Goal: Check status: Check status

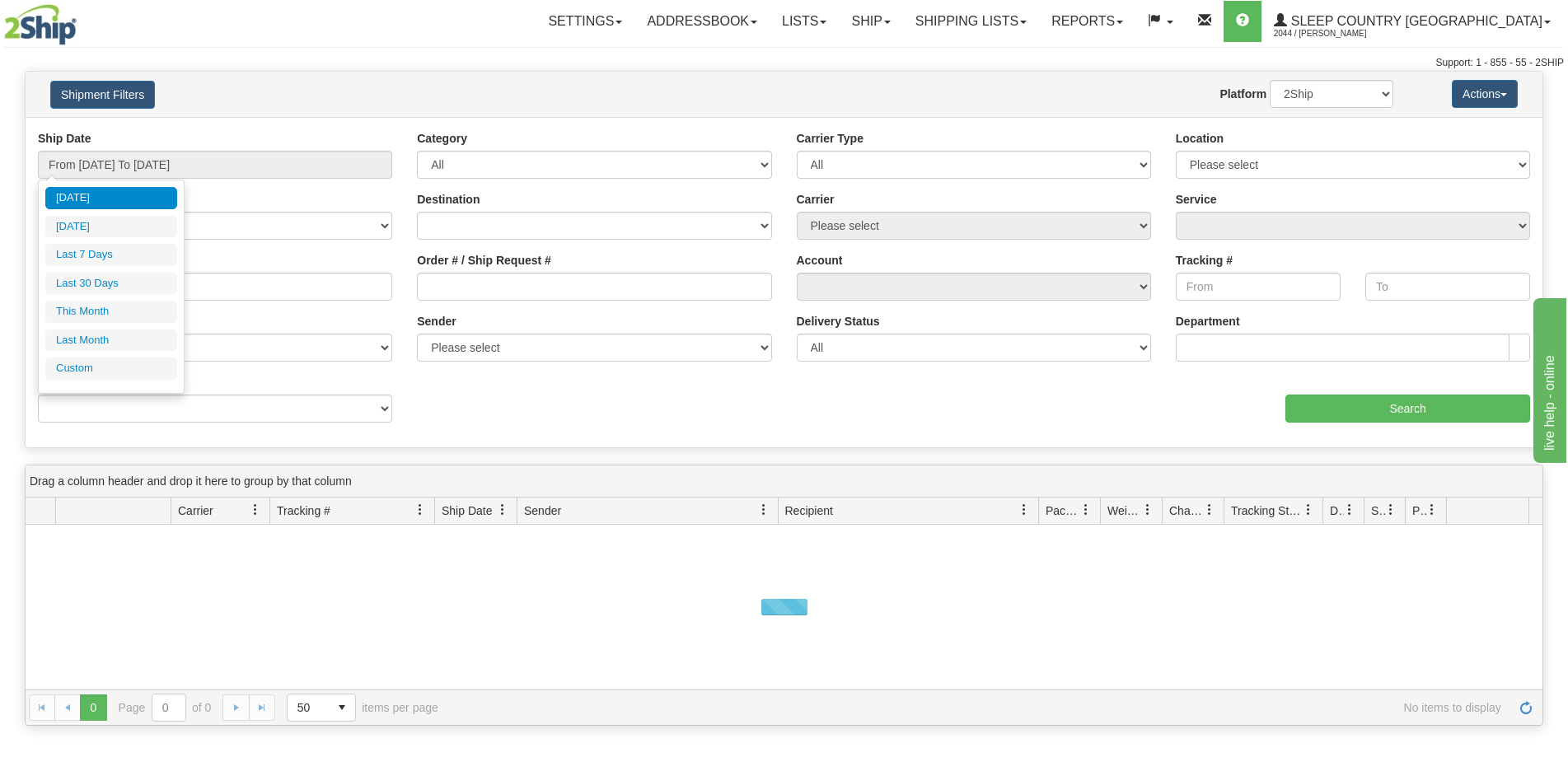
click at [114, 281] on li "Last 30 Days" at bounding box center [111, 284] width 132 height 22
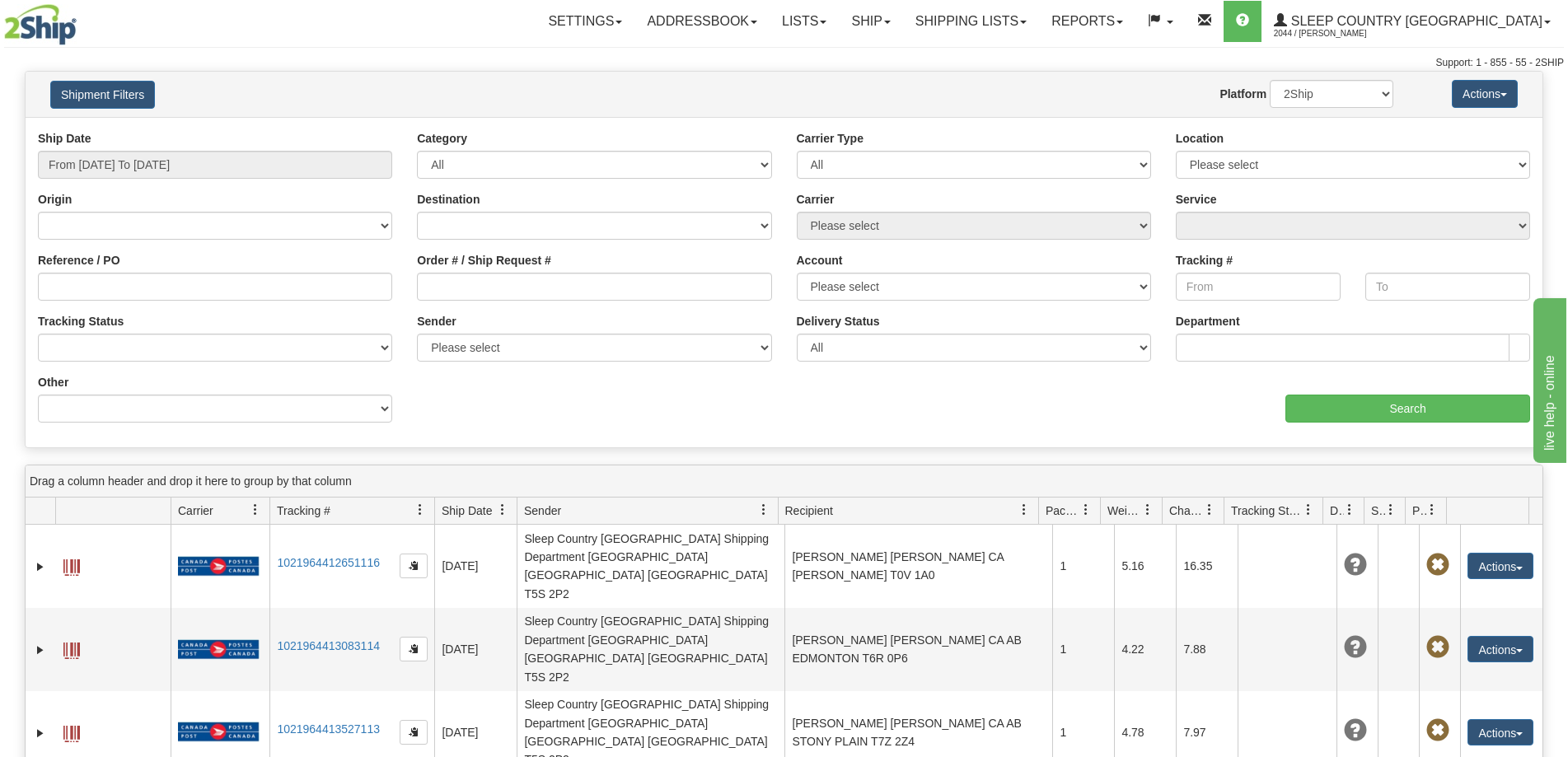
type input "From 08/10/2025 To 09/08/2025"
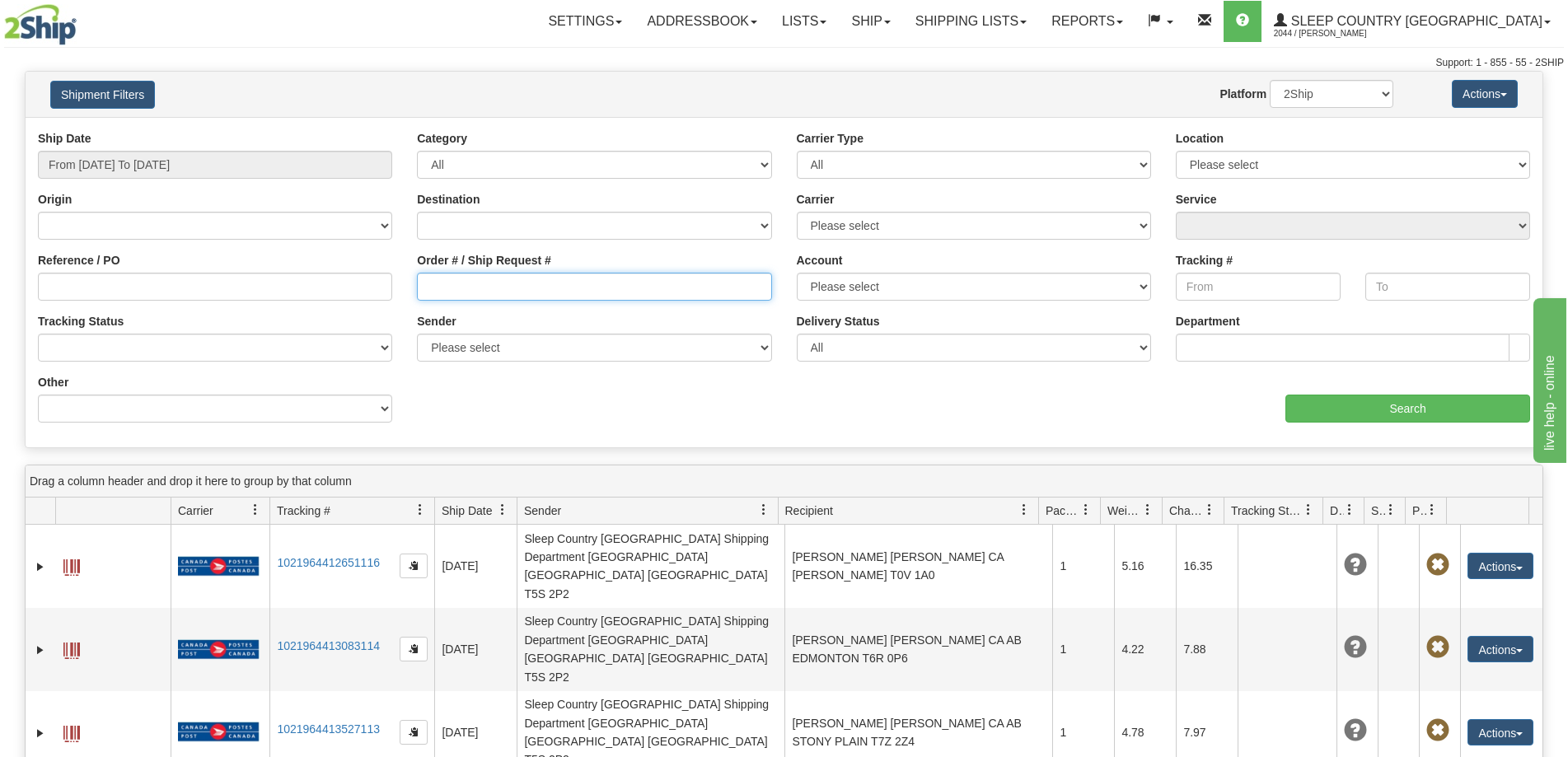
click at [457, 282] on input "Order # / Ship Request #" at bounding box center [594, 287] width 354 height 28
click at [1240, 286] on input "Tracking #" at bounding box center [1258, 287] width 164 height 28
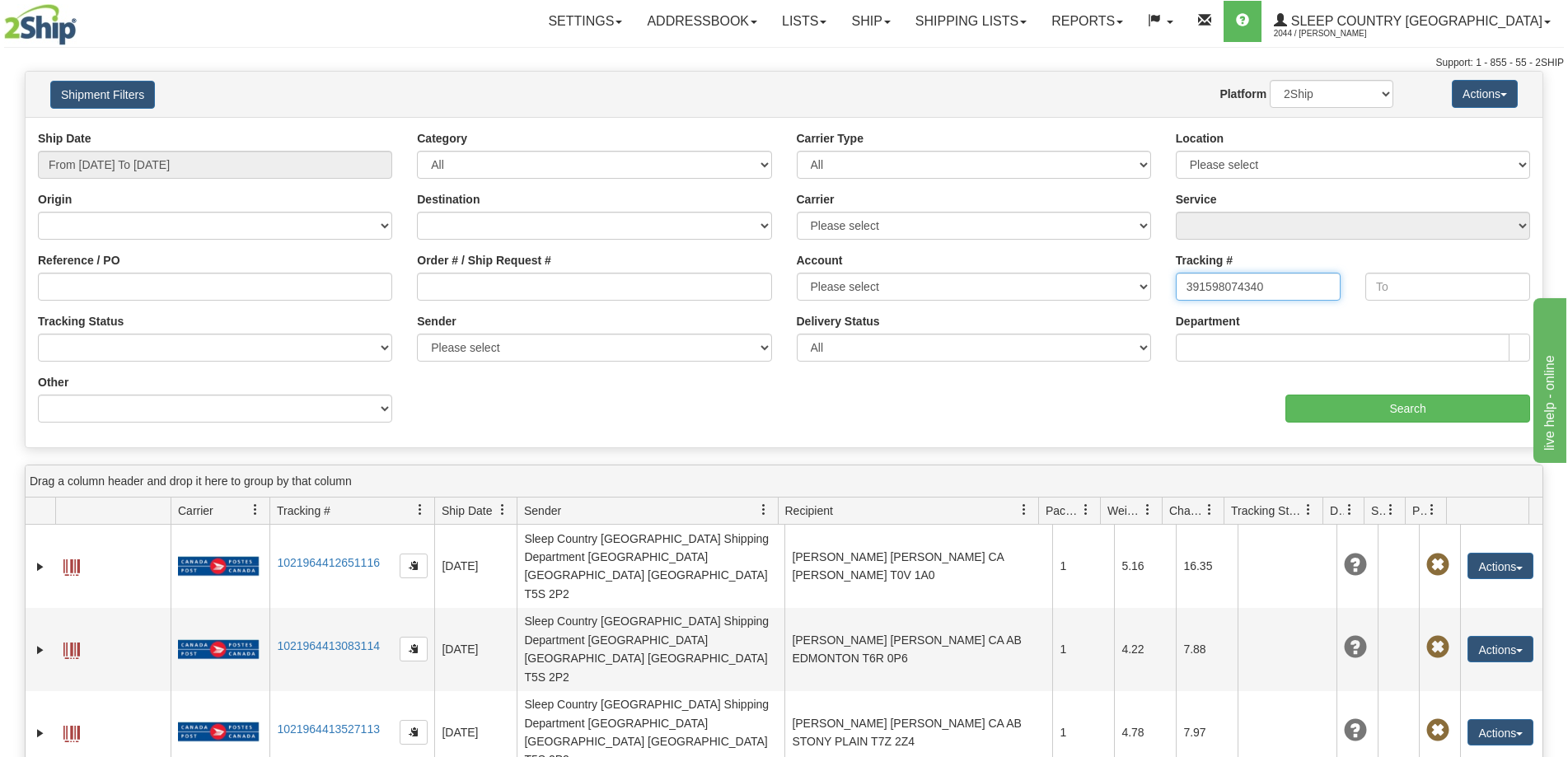
type input "391598074340"
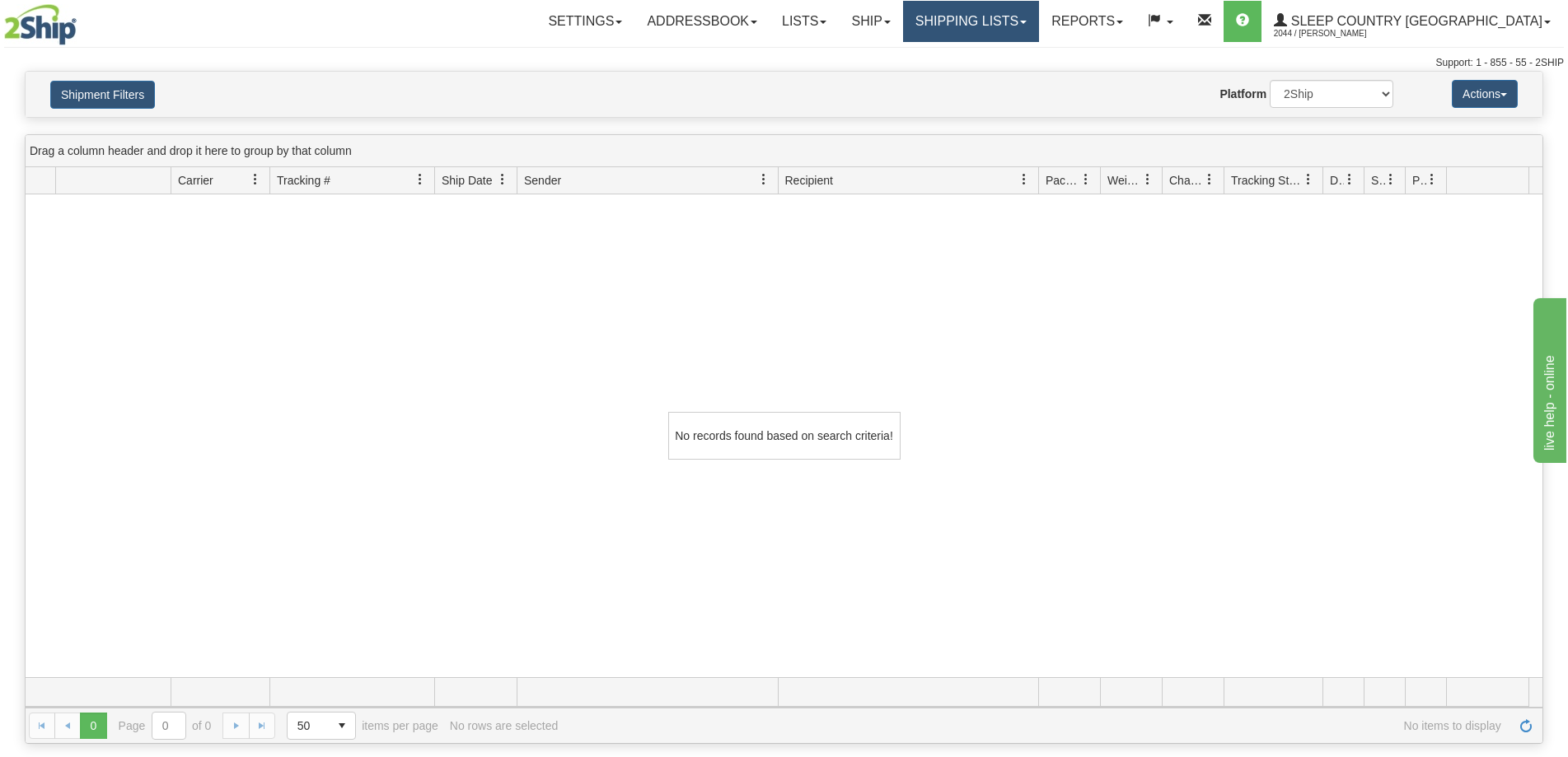
click at [1039, 16] on link "Shipping lists" at bounding box center [970, 21] width 136 height 42
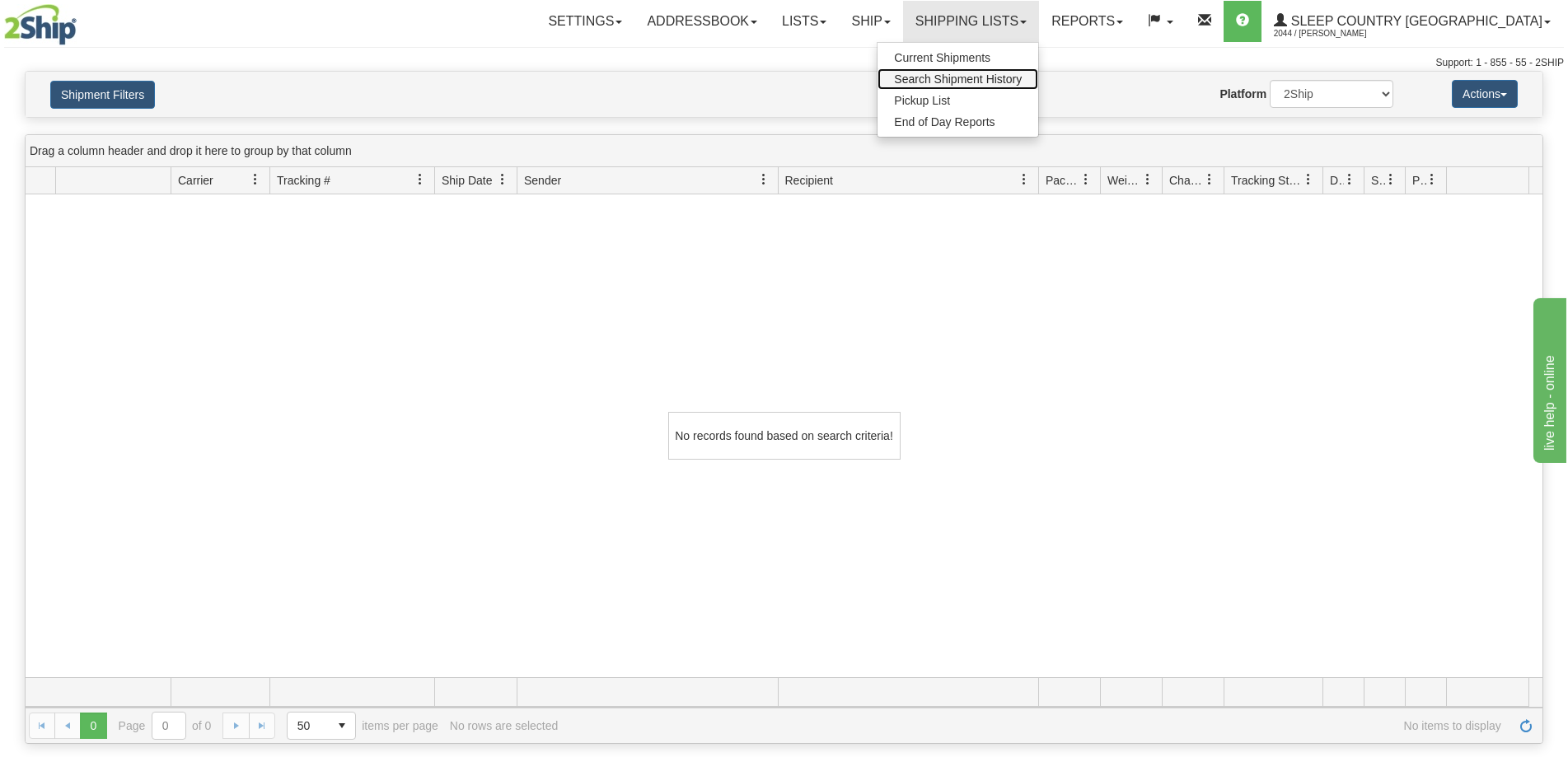
click at [1021, 81] on span "Search Shipment History" at bounding box center [958, 80] width 128 height 14
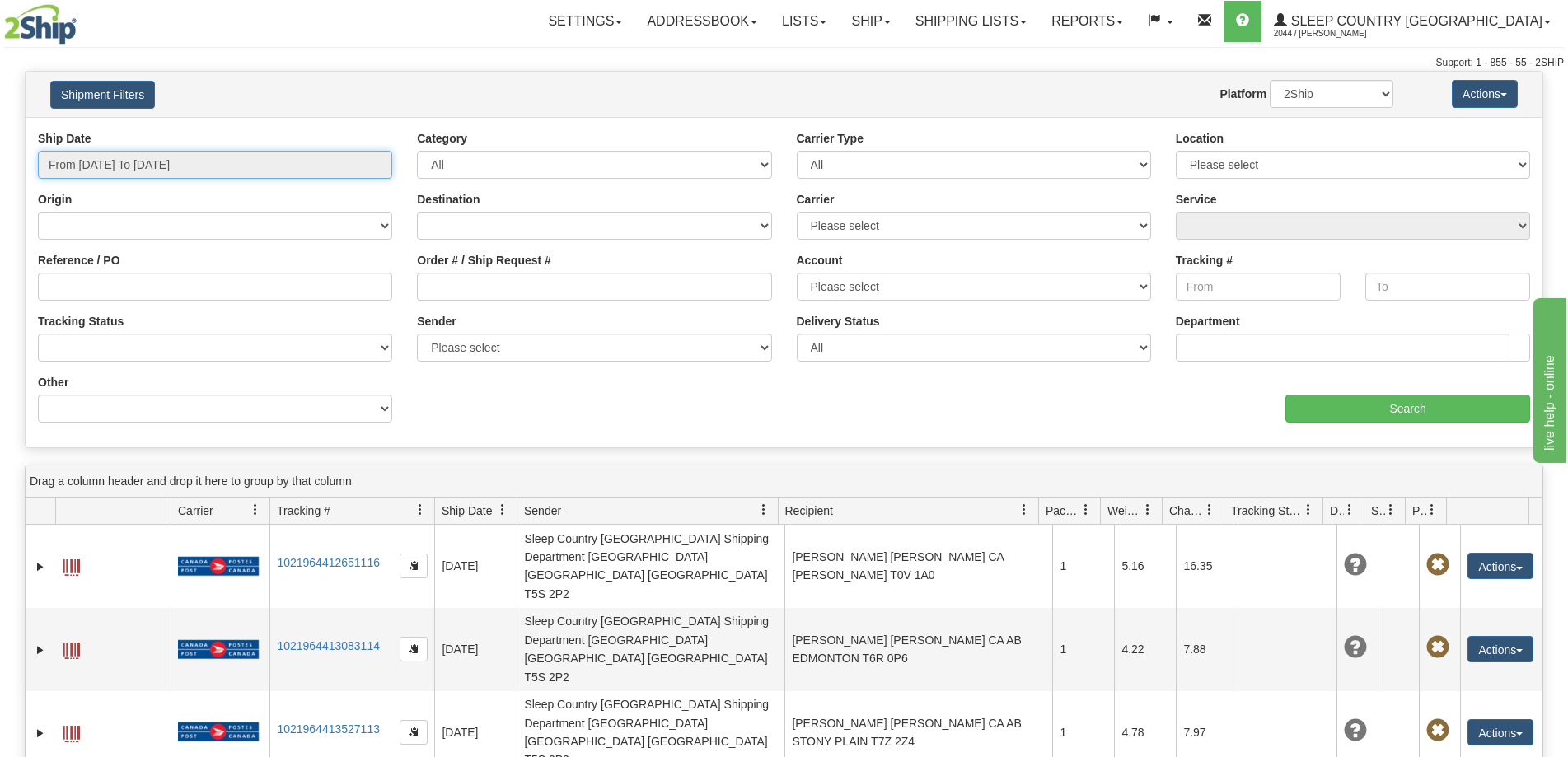
type input "[DATE]"
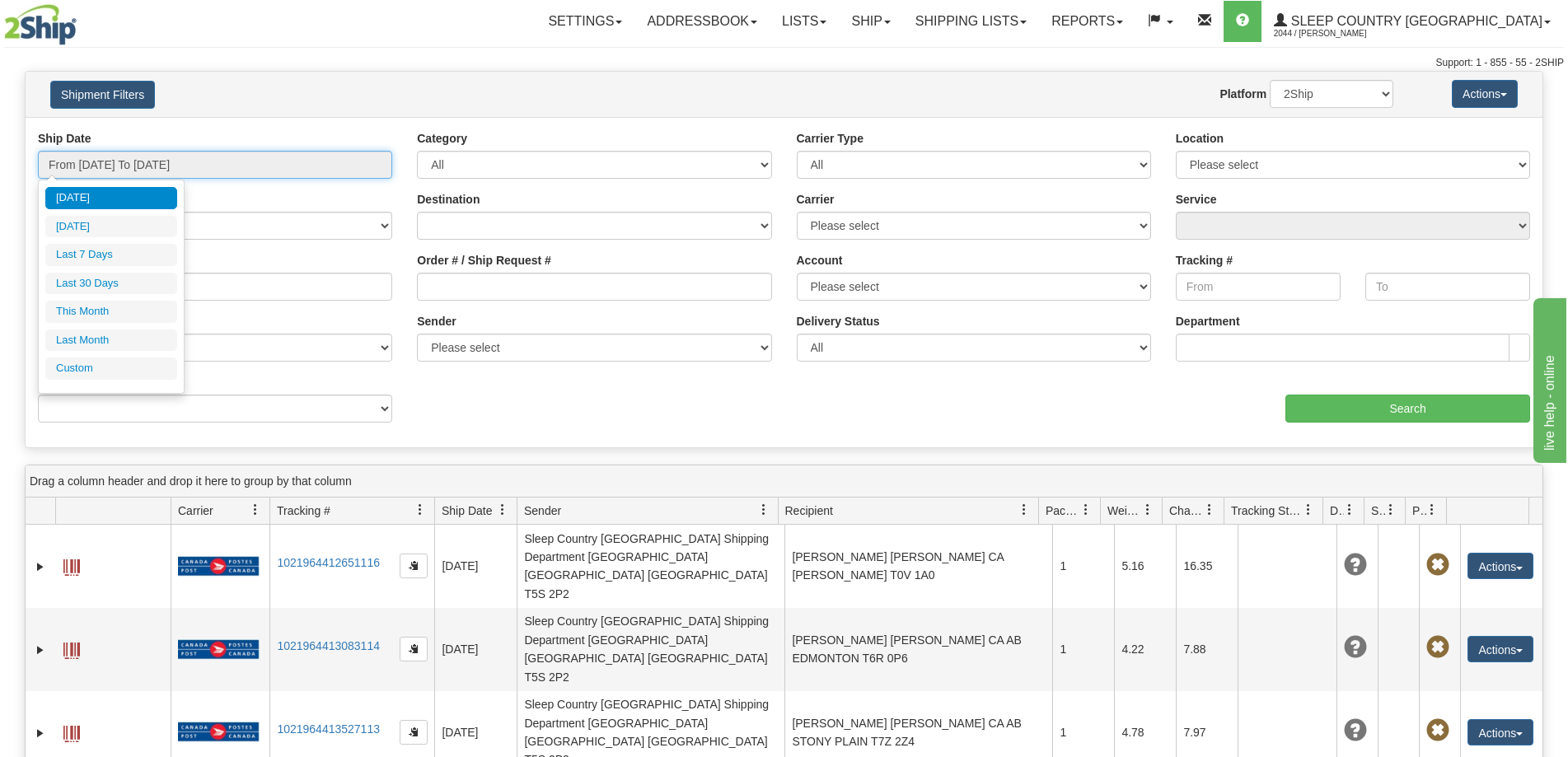
click at [225, 167] on input "From [DATE] To [DATE]" at bounding box center [215, 164] width 354 height 28
type input "[DATE]"
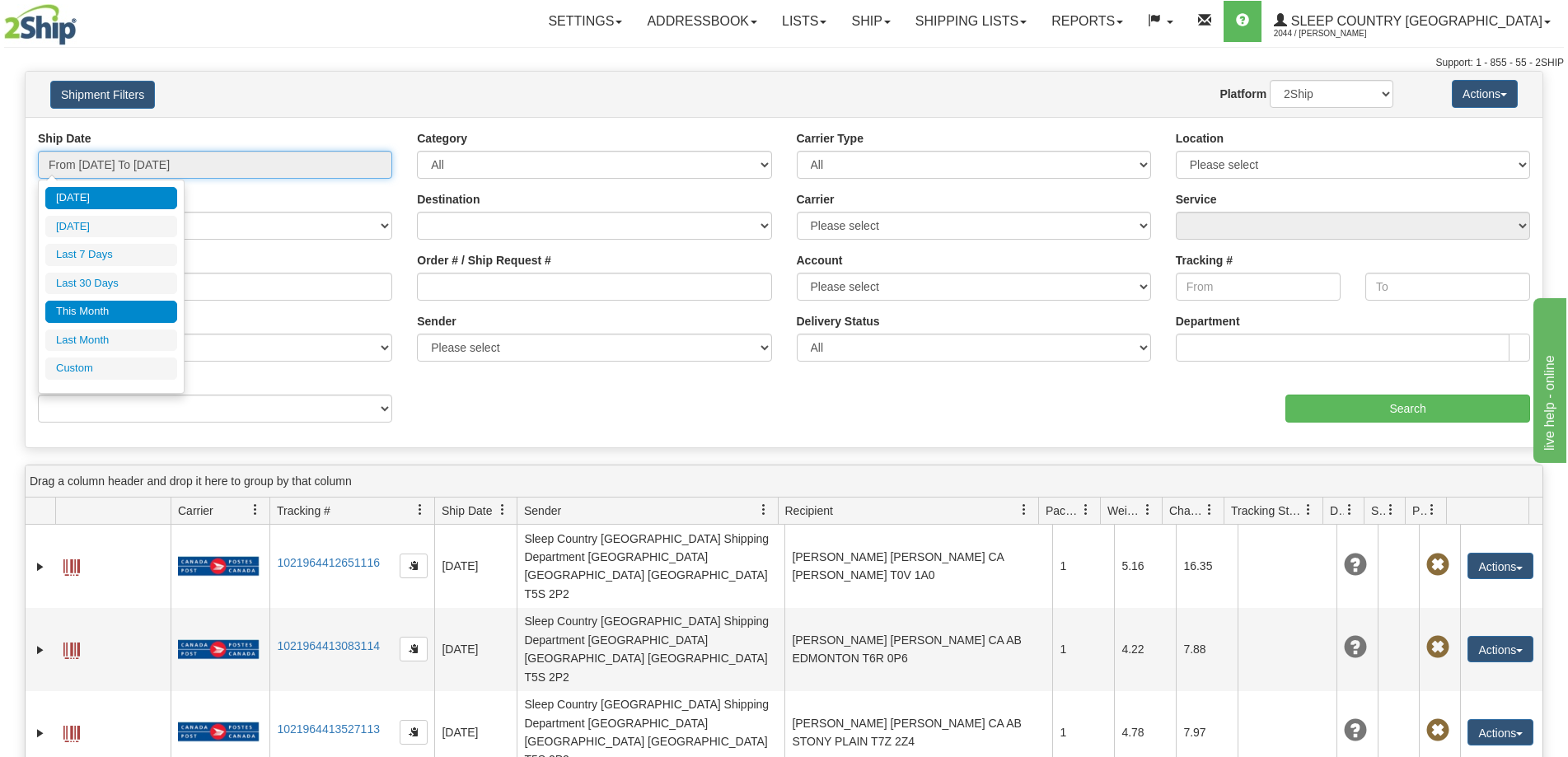
type input "[DATE]"
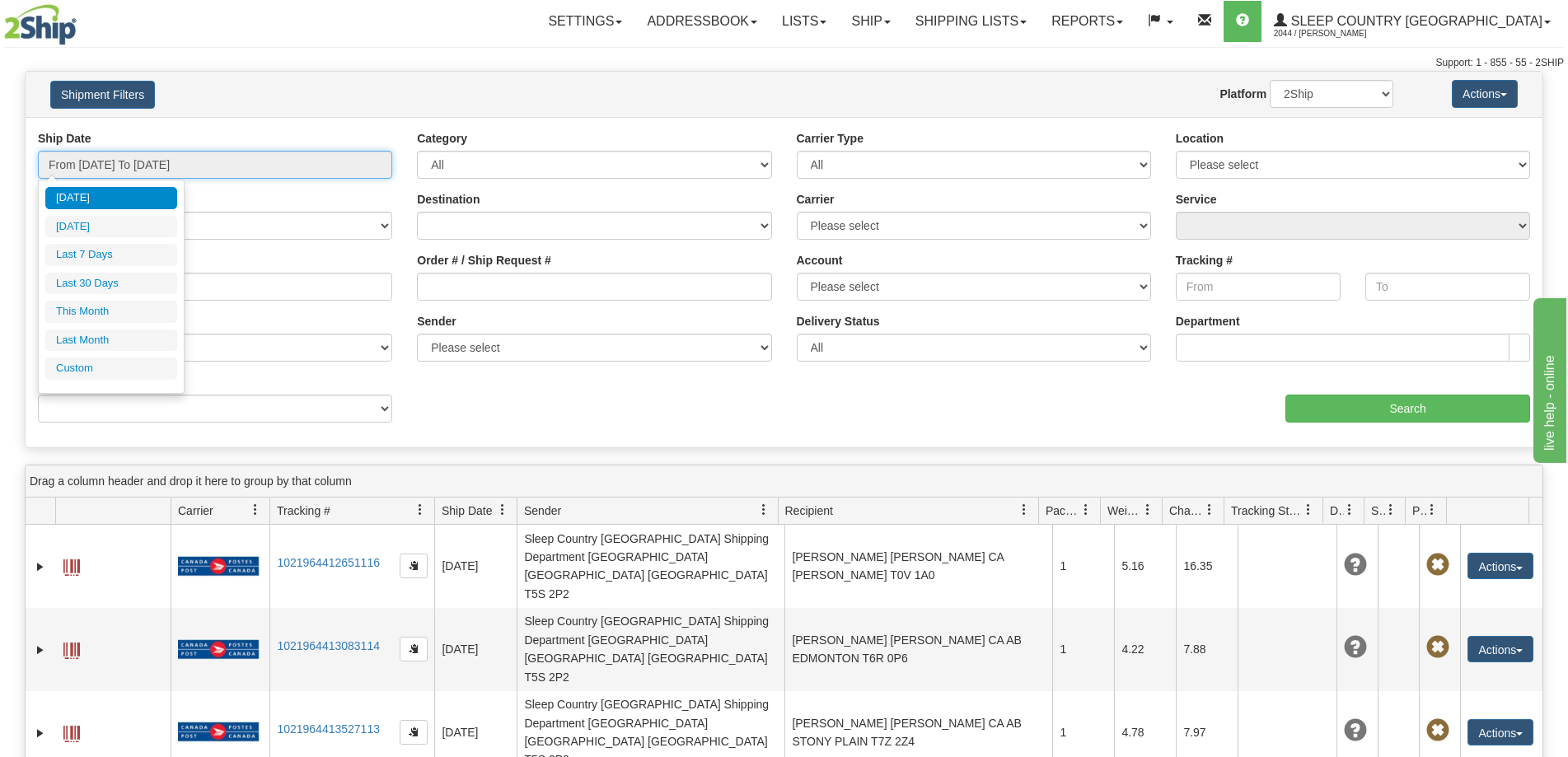
type input "[DATE]"
click at [88, 357] on ul "Today Yesterday Last 7 Days Last 30 Days This Month Last Month Custom" at bounding box center [111, 283] width 132 height 192
drag, startPoint x: 88, startPoint y: 363, endPoint x: 93, endPoint y: 322, distance: 41.3
click at [88, 364] on li "Custom" at bounding box center [111, 369] width 132 height 22
type input "[DATE]"
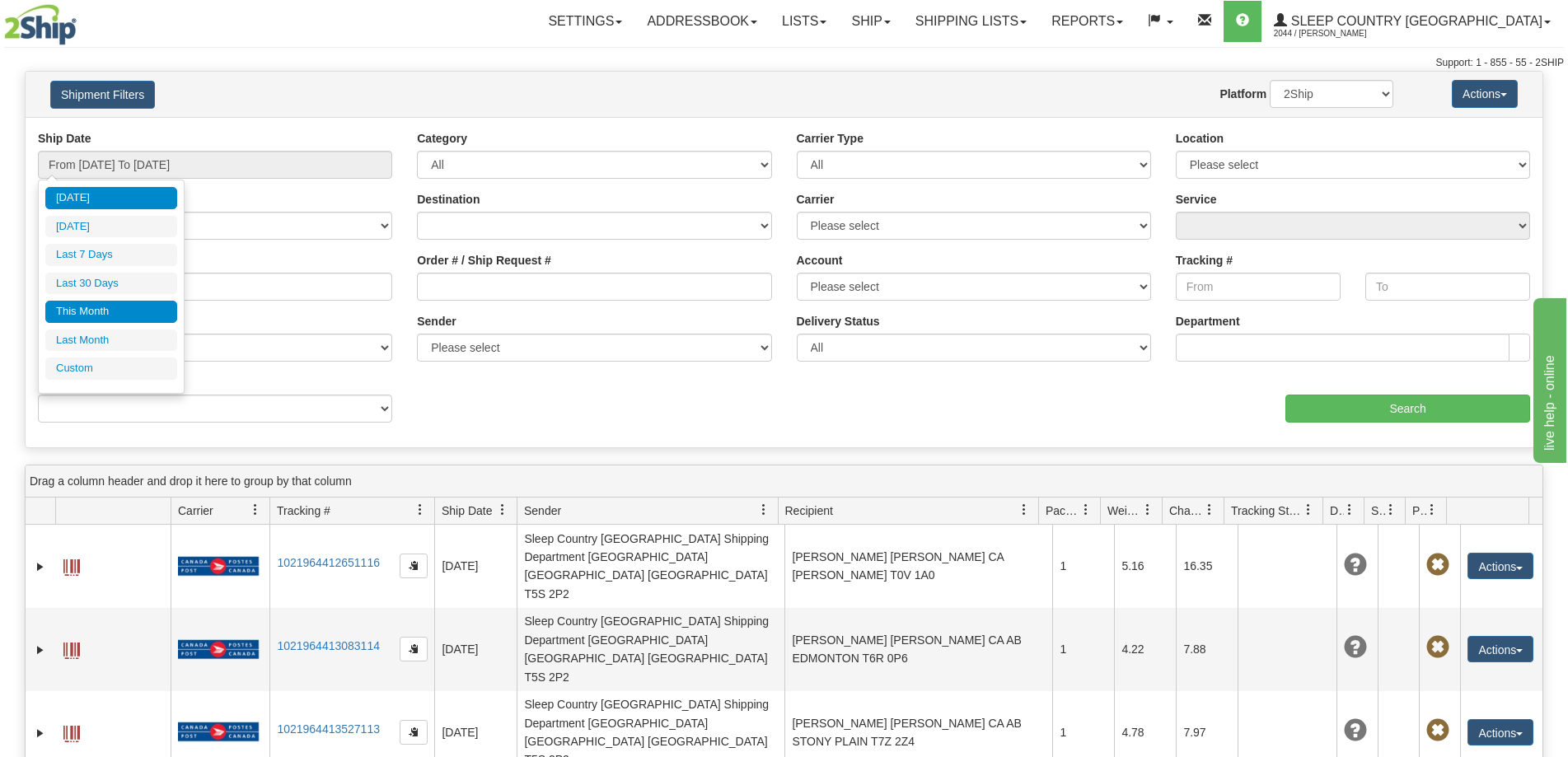
type input "[DATE]"
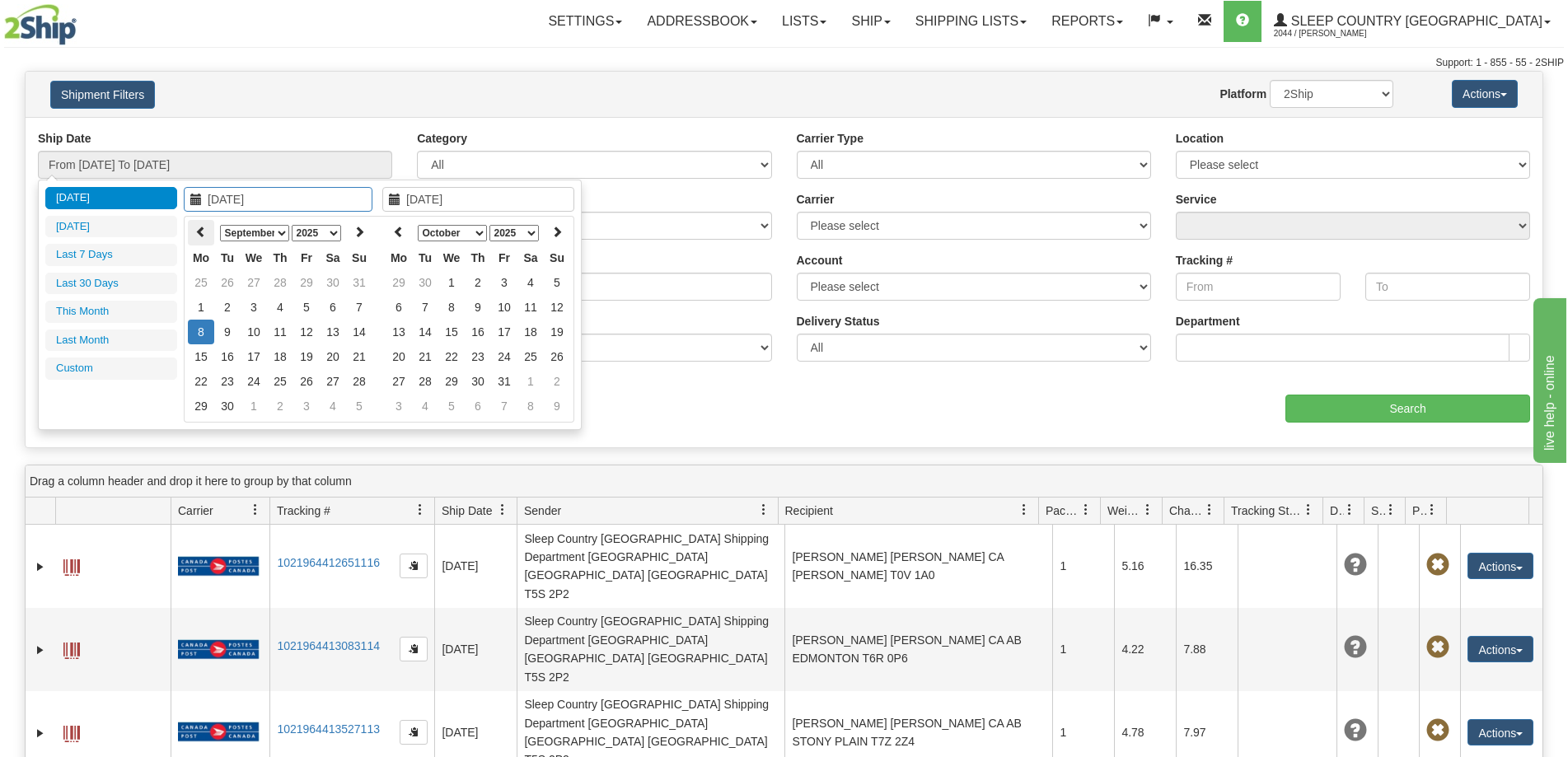
click at [208, 237] on th at bounding box center [201, 233] width 26 height 25
type input "[DATE]"
click at [300, 281] on td "1" at bounding box center [306, 282] width 26 height 25
click at [401, 236] on icon at bounding box center [399, 231] width 12 height 12
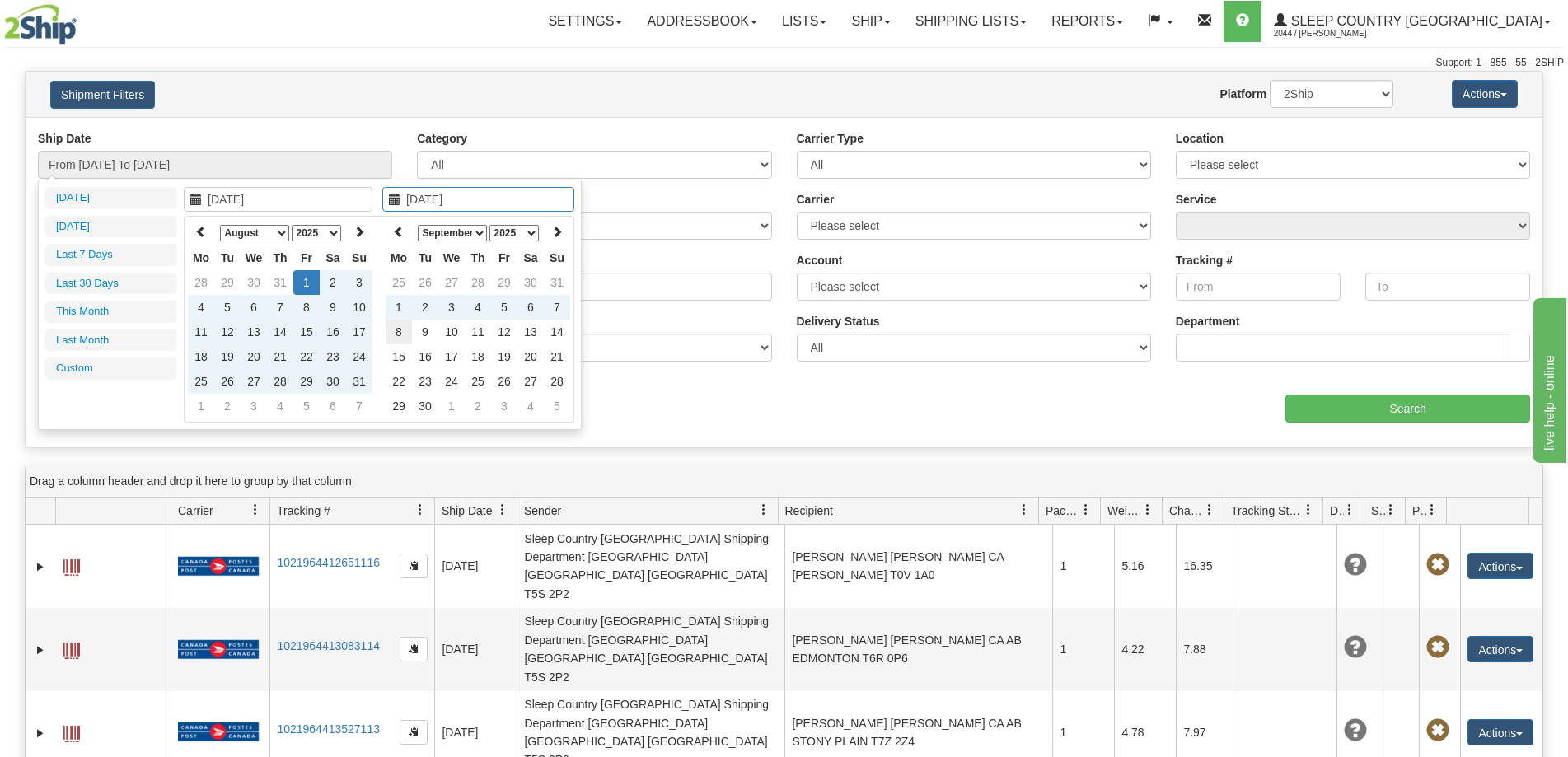
type input "[DATE]"
click at [400, 331] on td "8" at bounding box center [398, 331] width 26 height 25
type input "From 08/01/2025 To 09/08/2025"
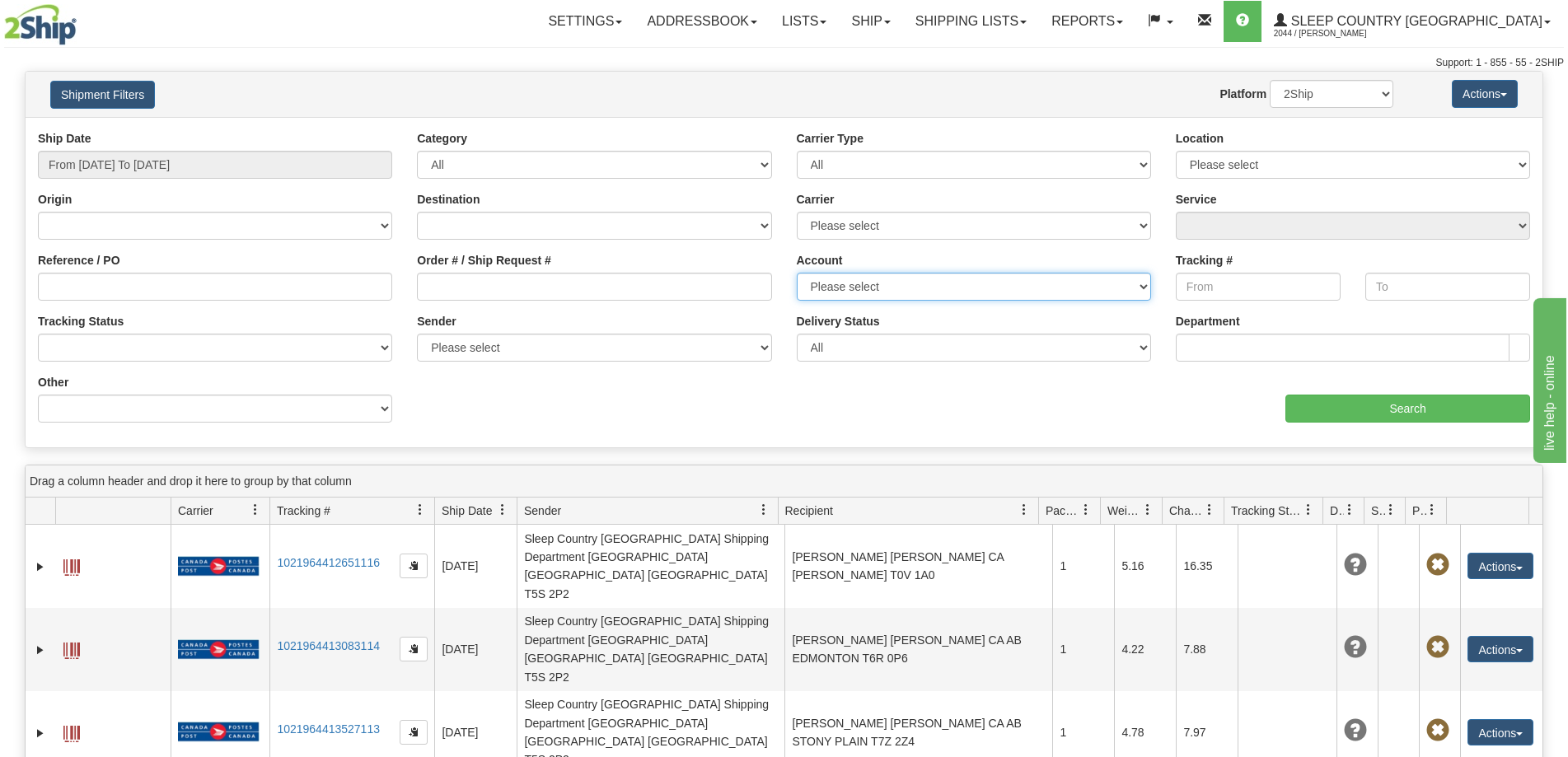
drag, startPoint x: 837, startPoint y: 291, endPoint x: 909, endPoint y: 292, distance: 72.0
click at [837, 291] on select "Please select Canada Post 300 Purolator Sleep Country Canada Post 98 Canada Pos…" at bounding box center [974, 287] width 354 height 28
click at [1234, 285] on input "Tracking #" at bounding box center [1258, 287] width 164 height 28
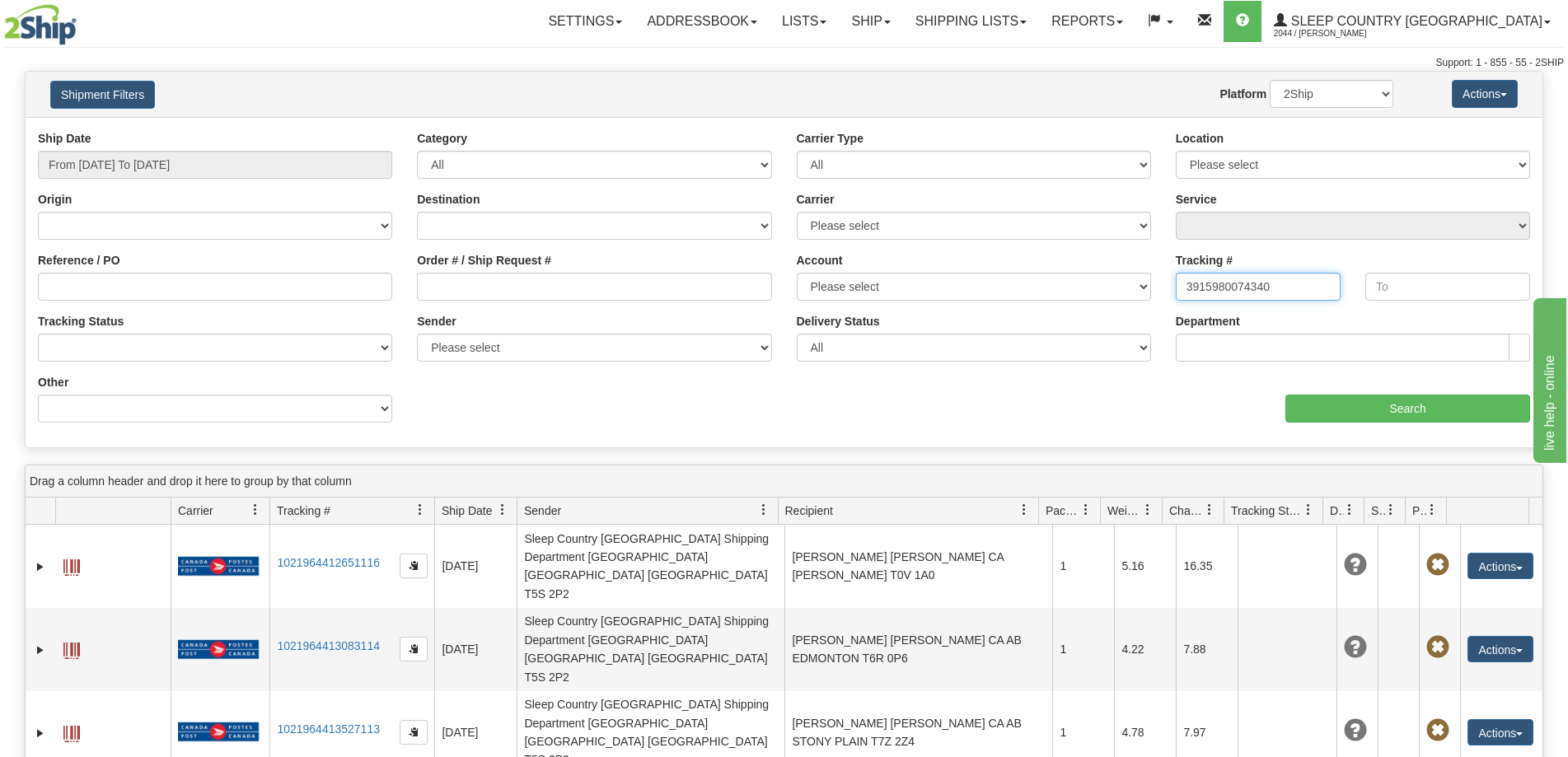
type input "3915980074340"
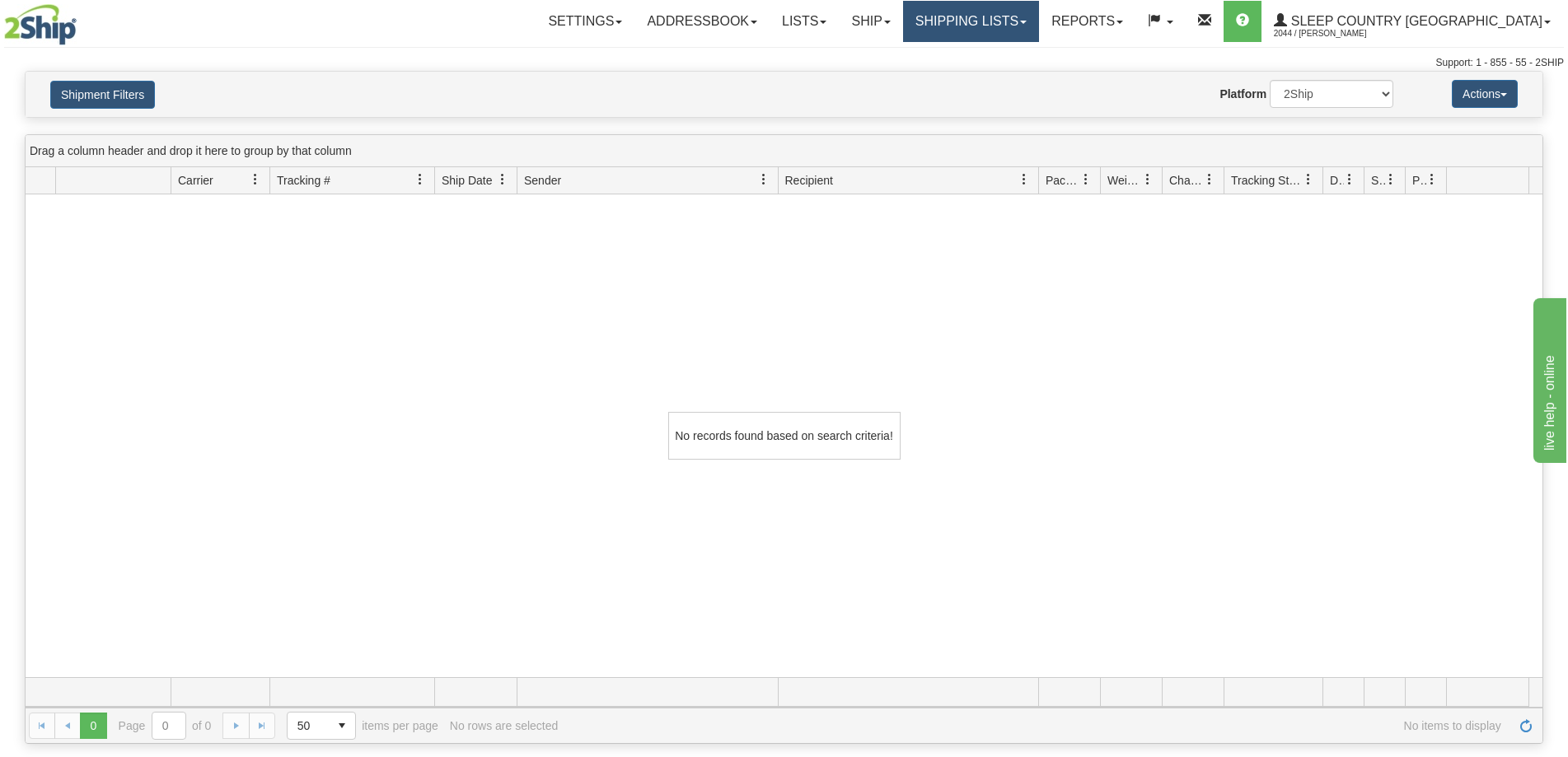
click at [1039, 28] on link "Shipping lists" at bounding box center [970, 21] width 136 height 42
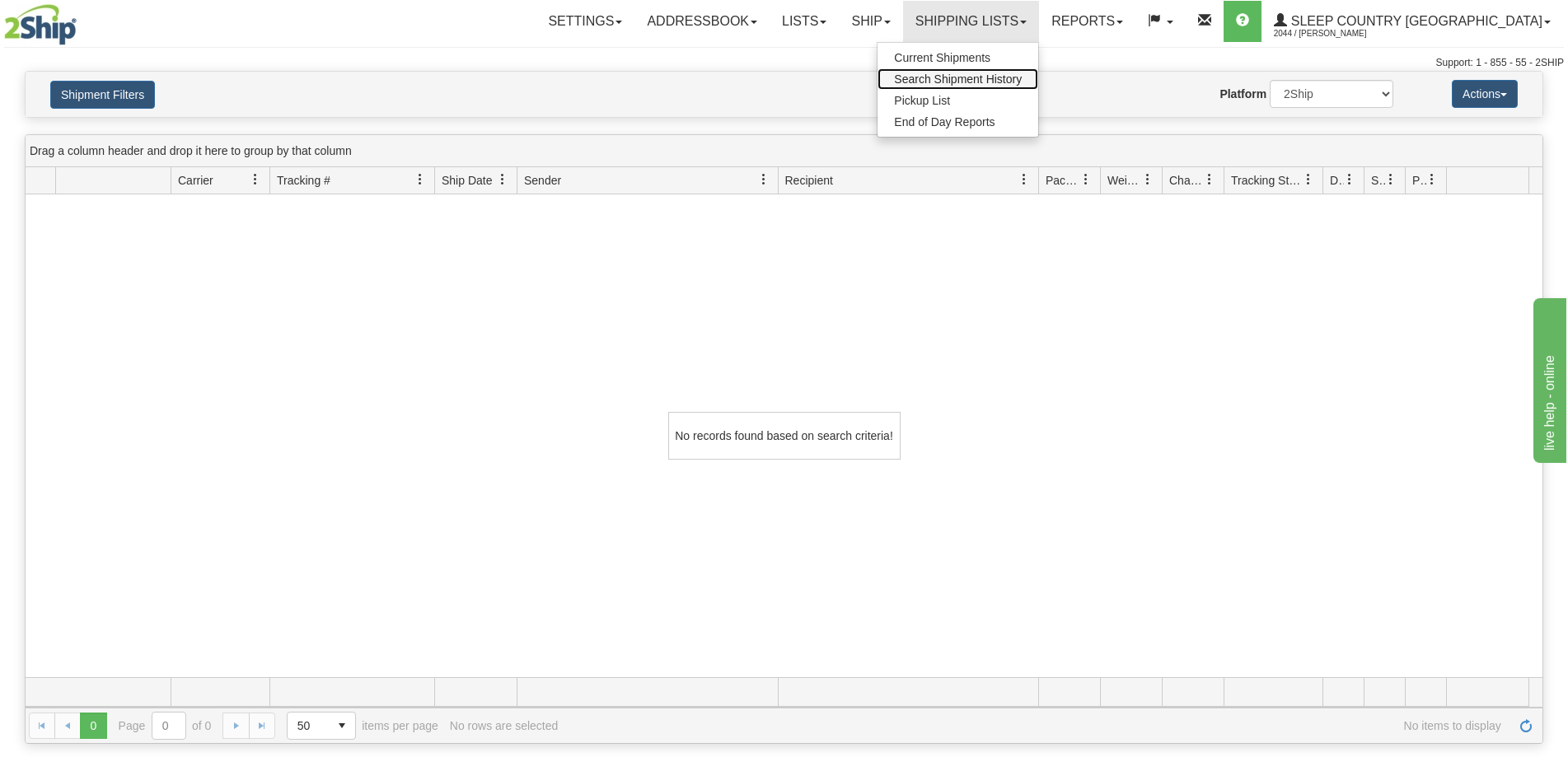
click at [1021, 75] on span "Search Shipment History" at bounding box center [958, 80] width 128 height 14
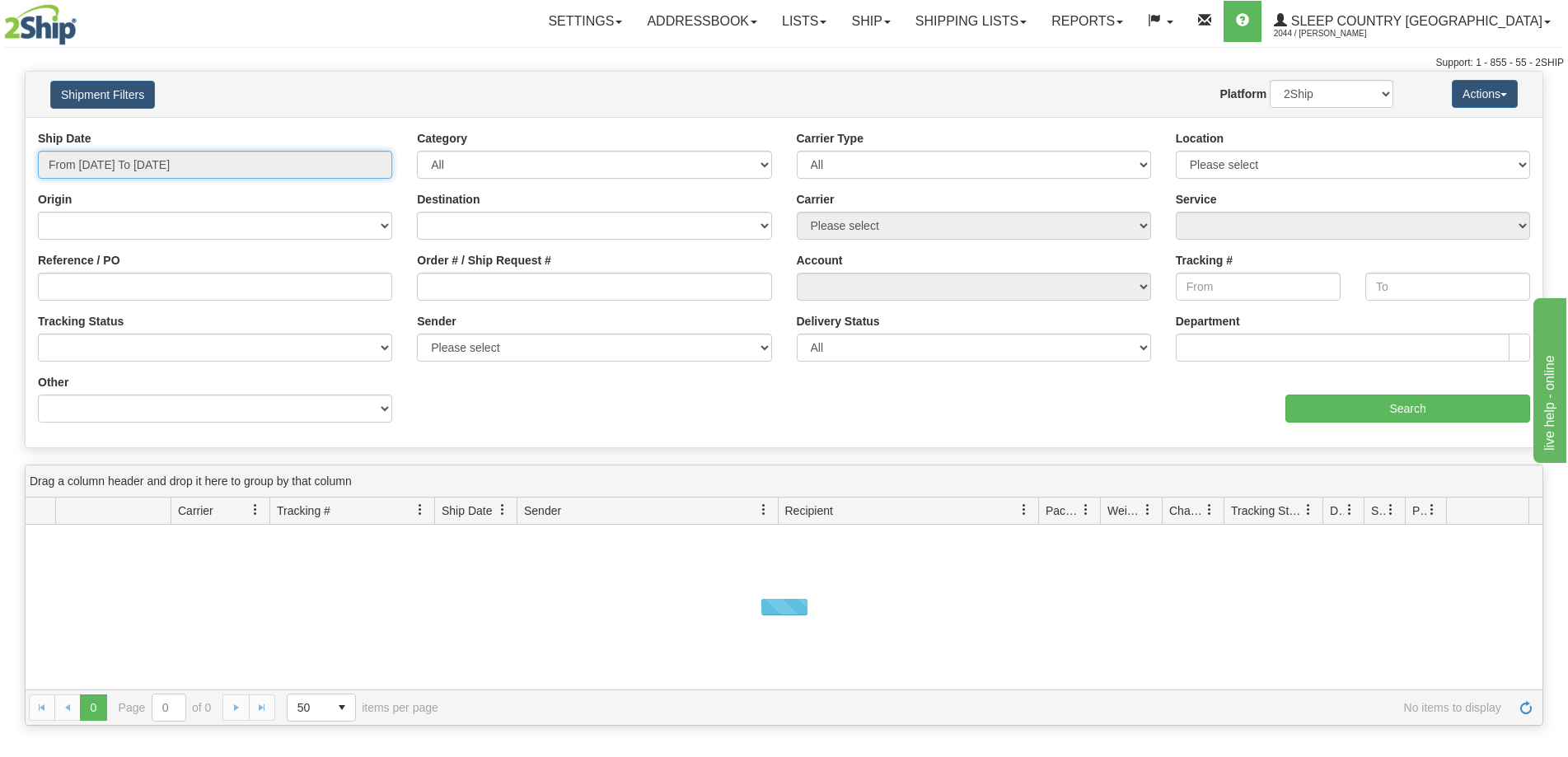
click at [150, 165] on input "From [DATE] To [DATE]" at bounding box center [215, 164] width 354 height 28
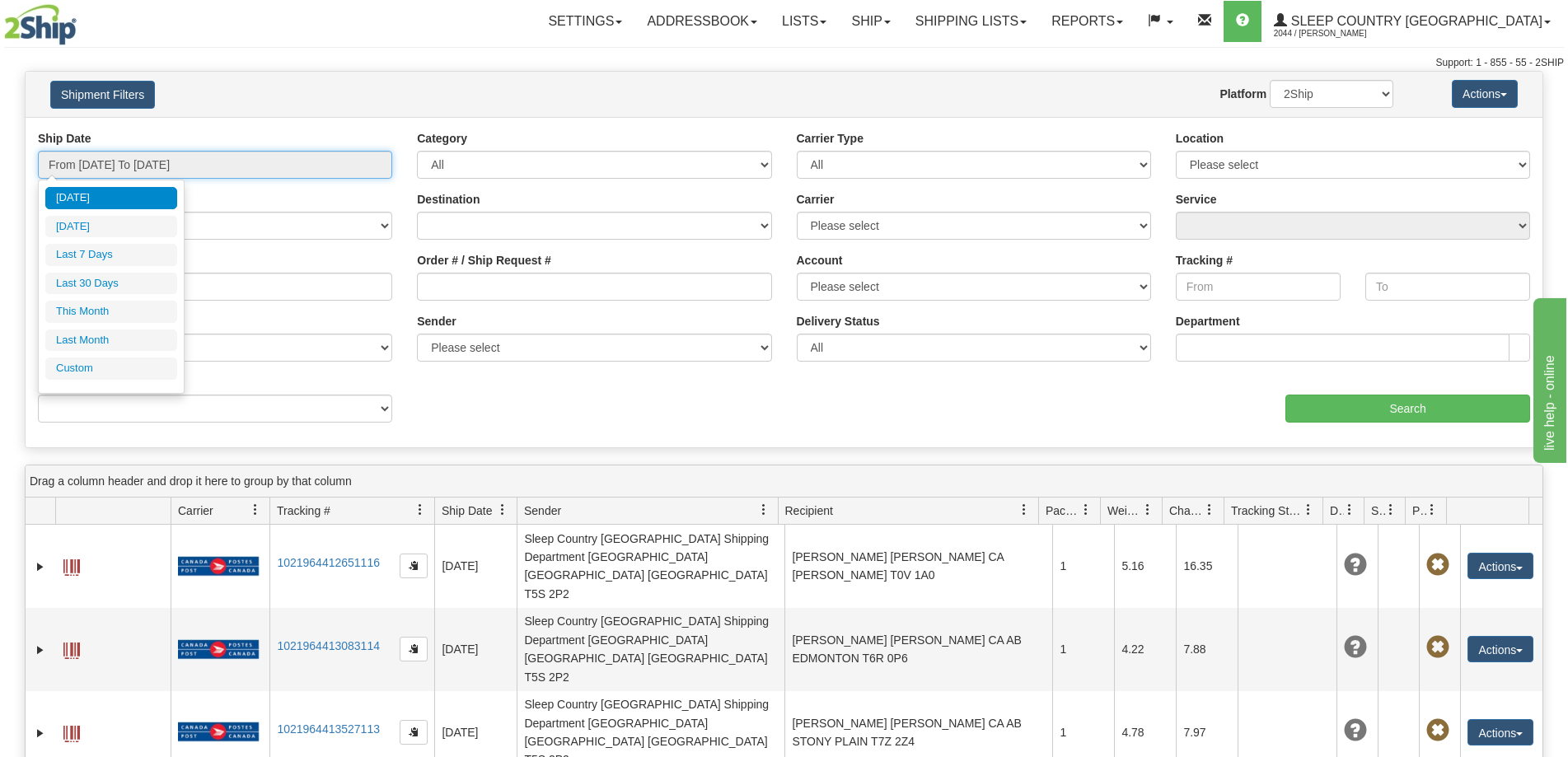
click at [252, 162] on input "From [DATE] To [DATE]" at bounding box center [215, 164] width 354 height 28
type input "[DATE]"
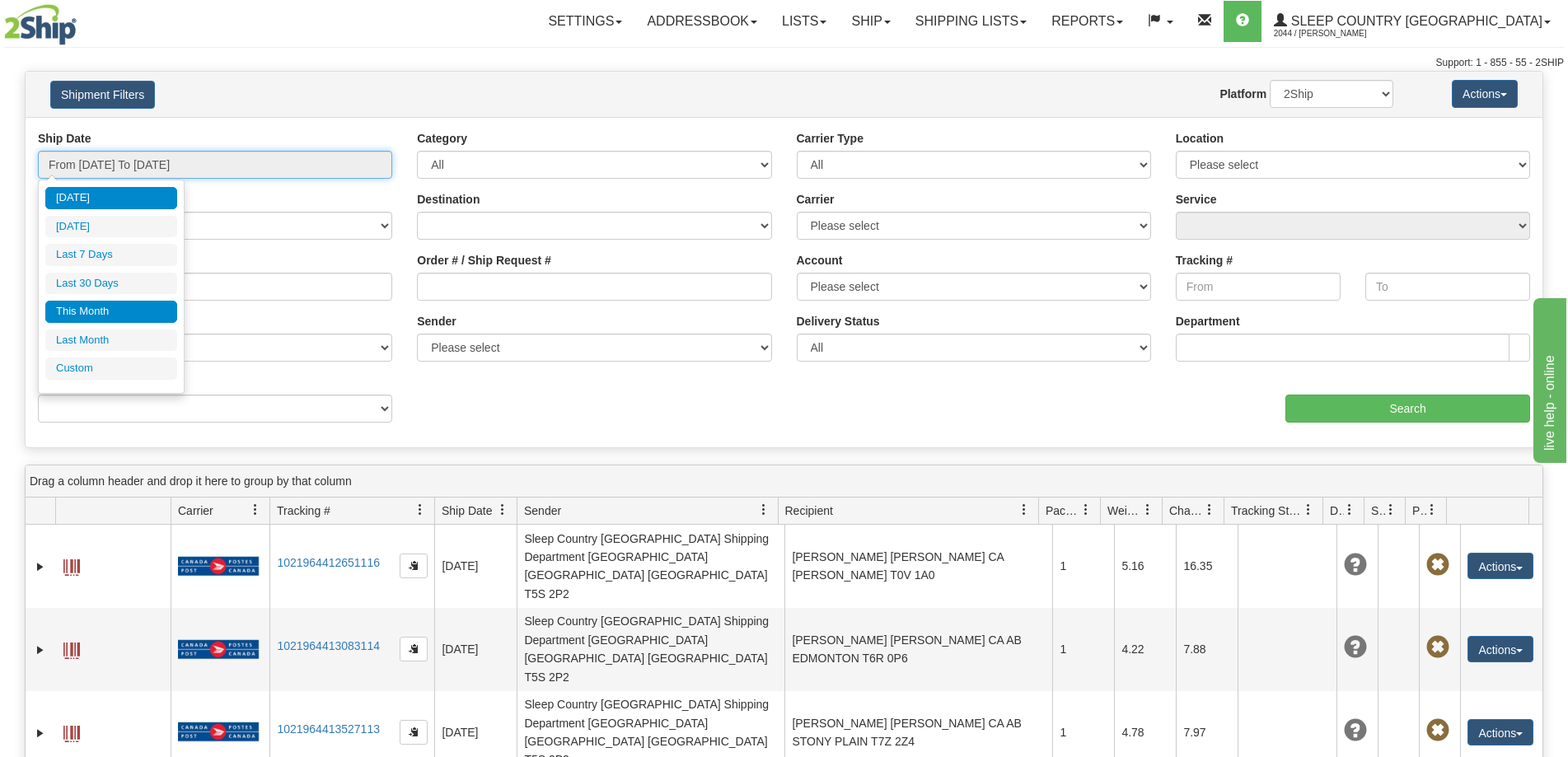
type input "[DATE]"
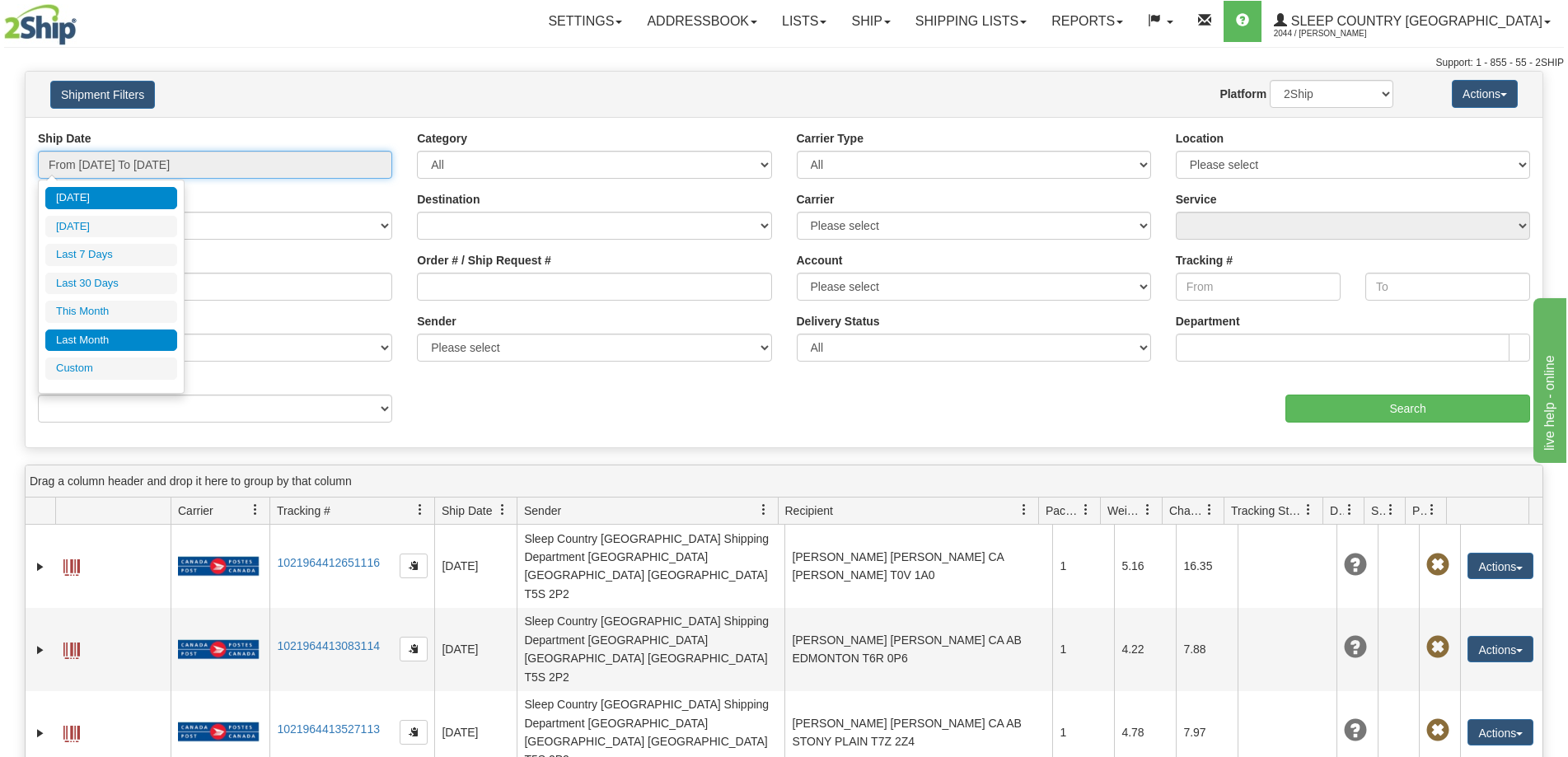
type input "[DATE]"
click at [112, 359] on li "Custom" at bounding box center [111, 369] width 132 height 22
type input "[DATE]"
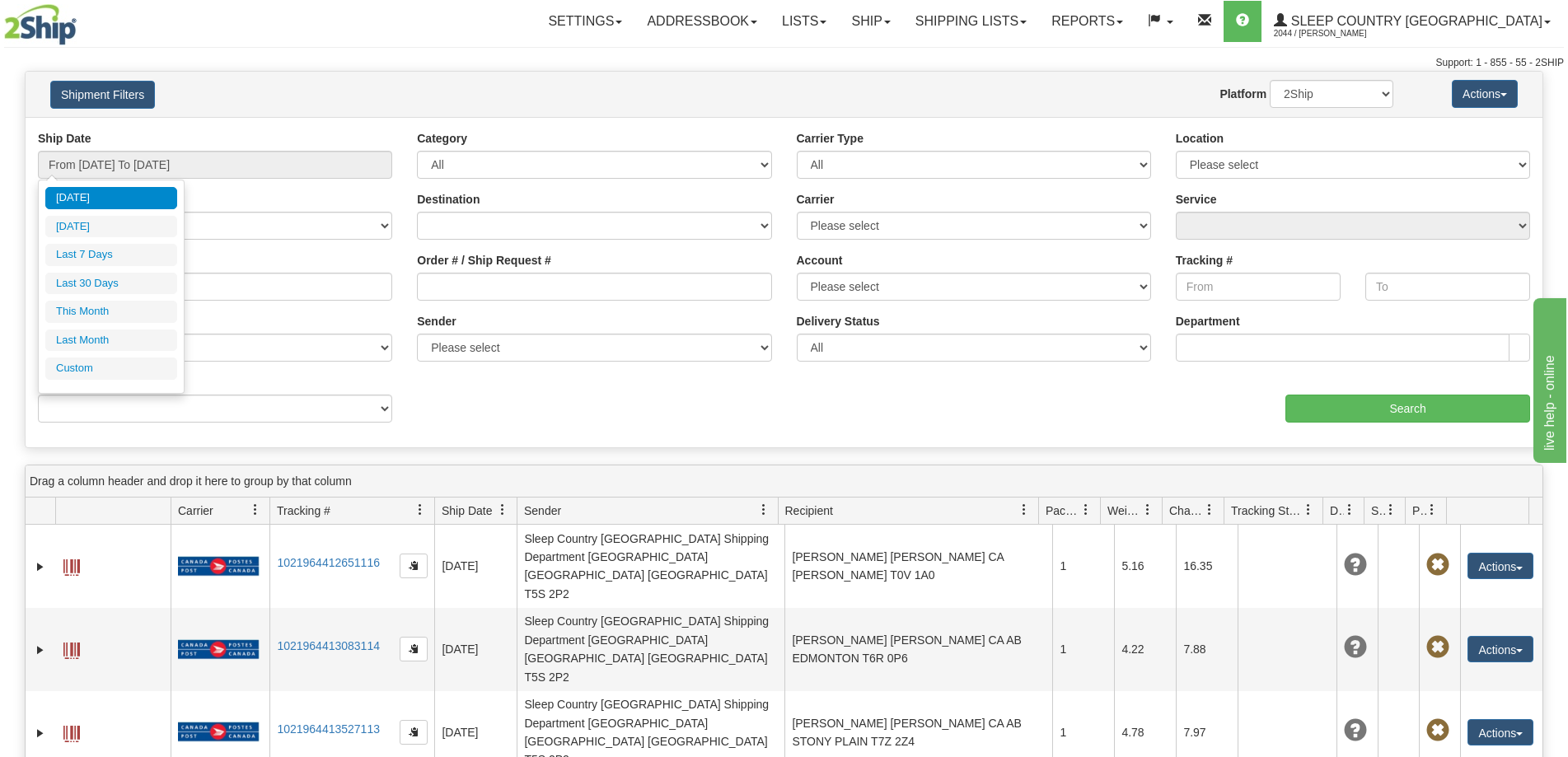
type input "[DATE]"
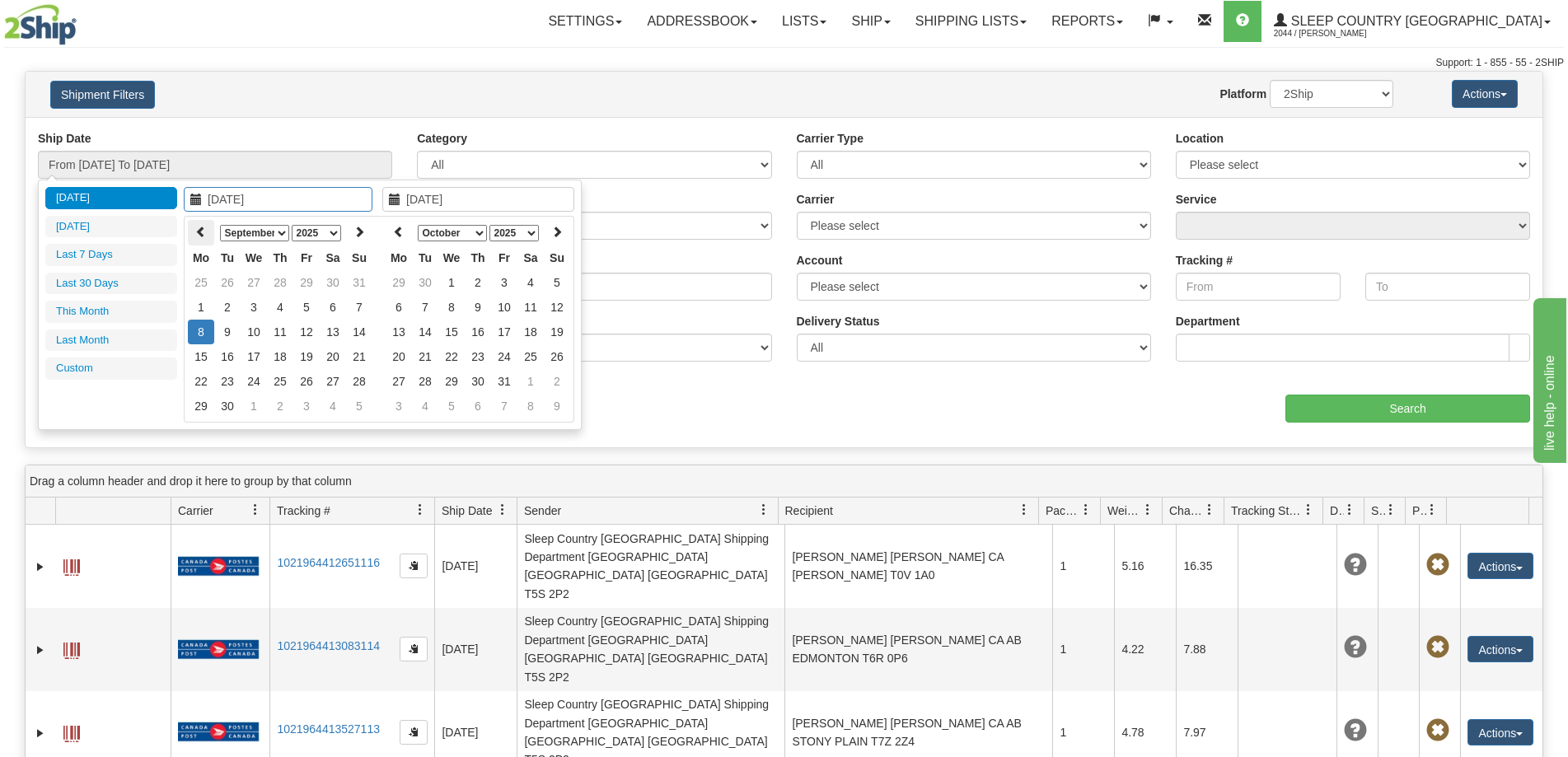
click at [196, 235] on icon at bounding box center [201, 231] width 12 height 12
type input "[DATE]"
click at [223, 277] on td "1" at bounding box center [227, 282] width 26 height 25
click at [446, 233] on select "January February March April May June July August September October November De…" at bounding box center [453, 232] width 70 height 16
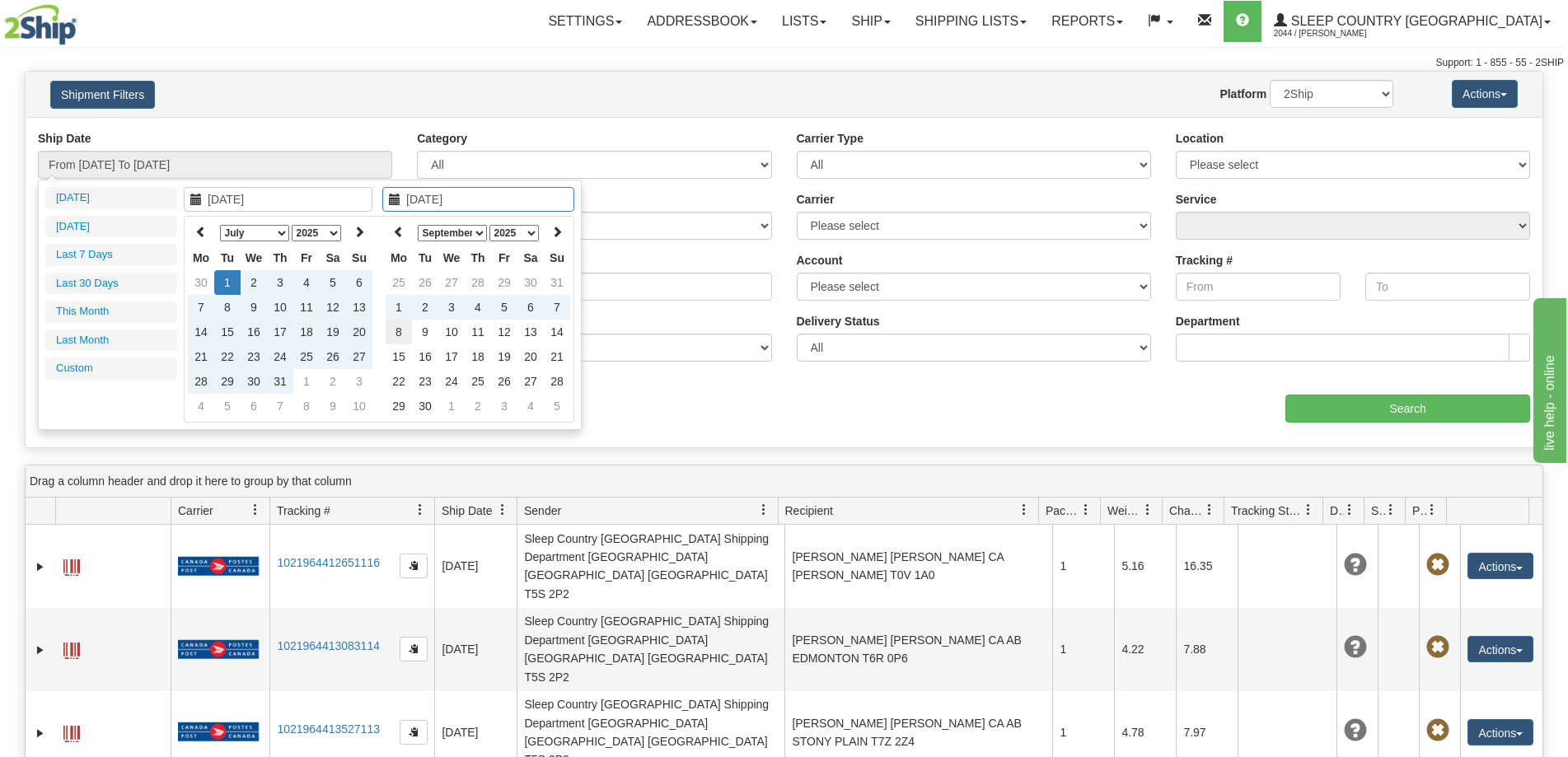
type input "[DATE]"
click at [405, 332] on td "8" at bounding box center [398, 331] width 26 height 25
type input "From [DATE] To [DATE]"
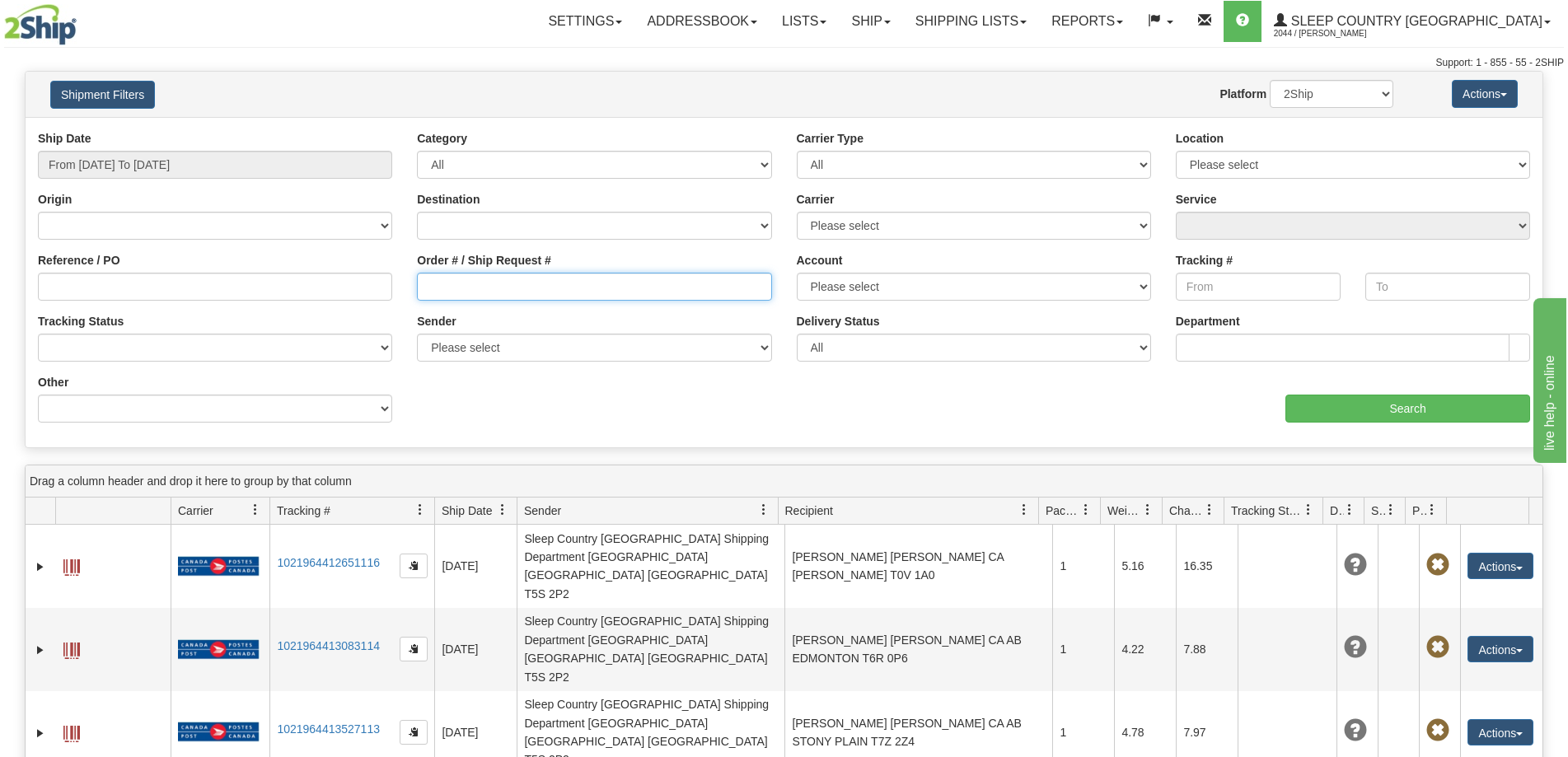
click at [447, 292] on input "Order # / Ship Request #" at bounding box center [594, 287] width 354 height 28
paste input "1049519"
type input "1049519"
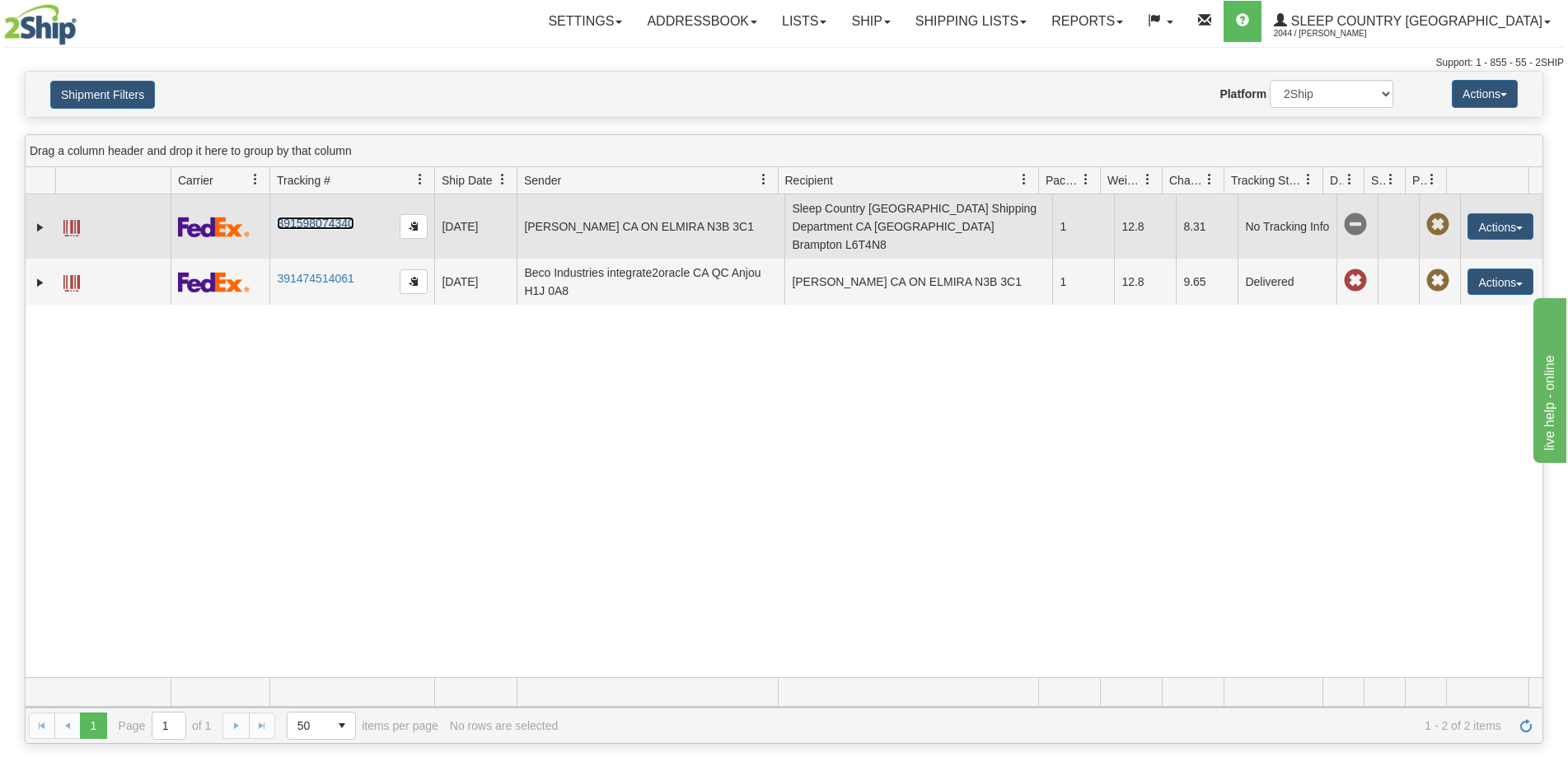
click at [314, 217] on link "391598074340" at bounding box center [315, 224] width 76 height 14
click at [902, 219] on td "Sleep Country [GEOGRAPHIC_DATA] Shipping Department CA [GEOGRAPHIC_DATA] Brampt…" at bounding box center [918, 226] width 268 height 64
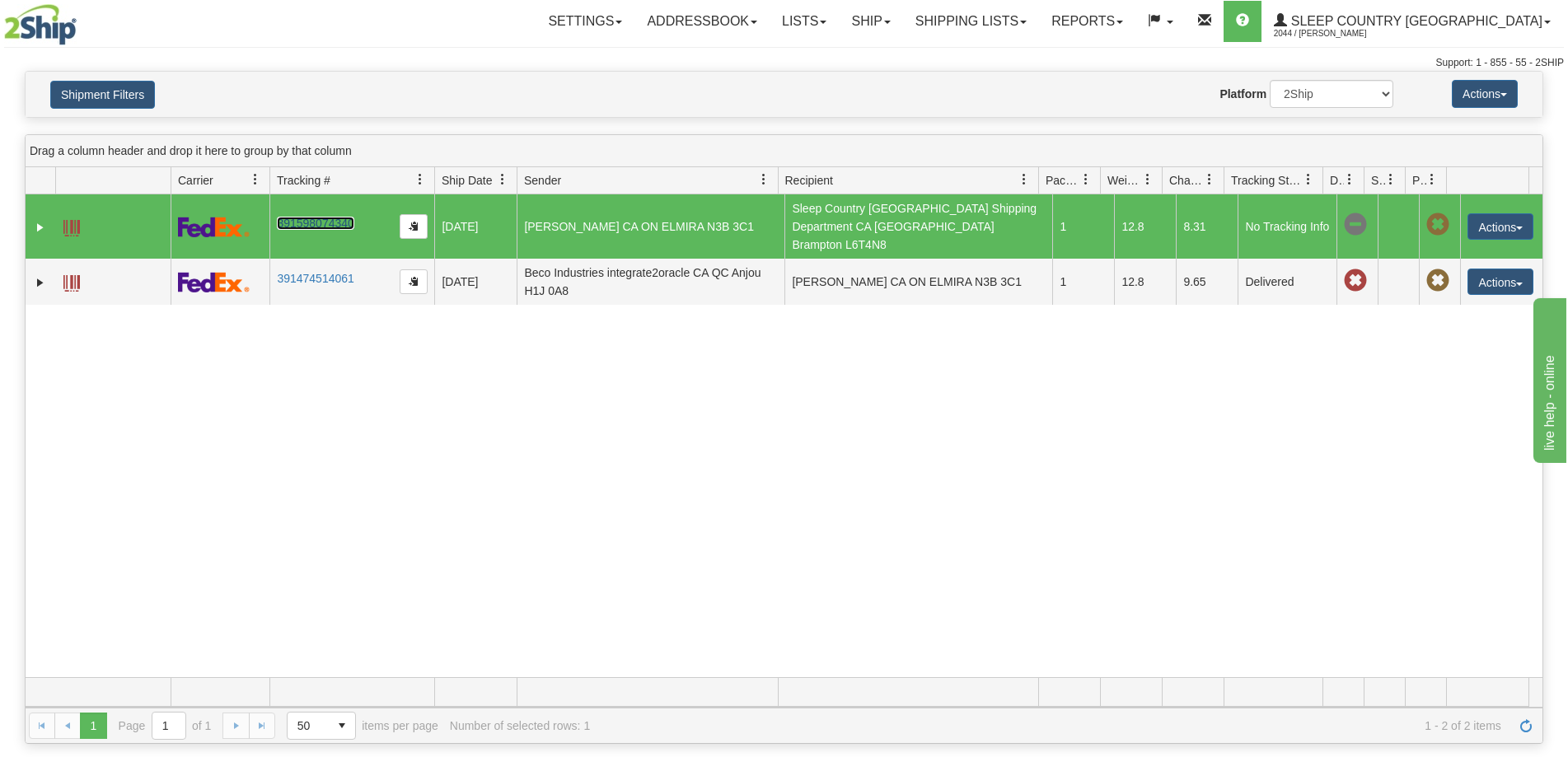
click at [73, 220] on span at bounding box center [71, 228] width 16 height 16
